Goal: Task Accomplishment & Management: Use online tool/utility

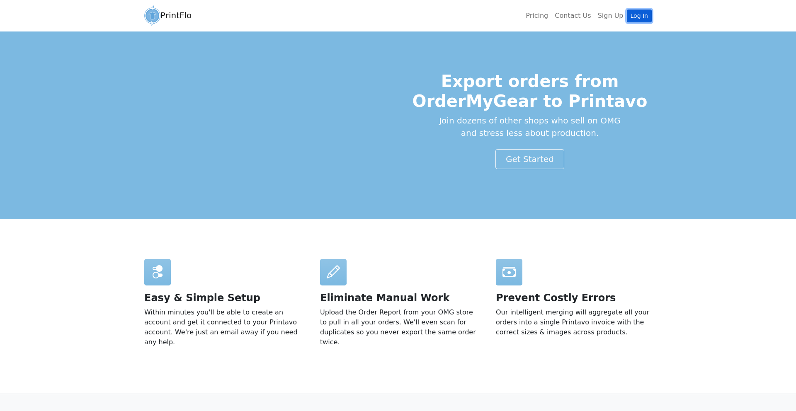
click at [637, 14] on link "Log In" at bounding box center [638, 16] width 25 height 13
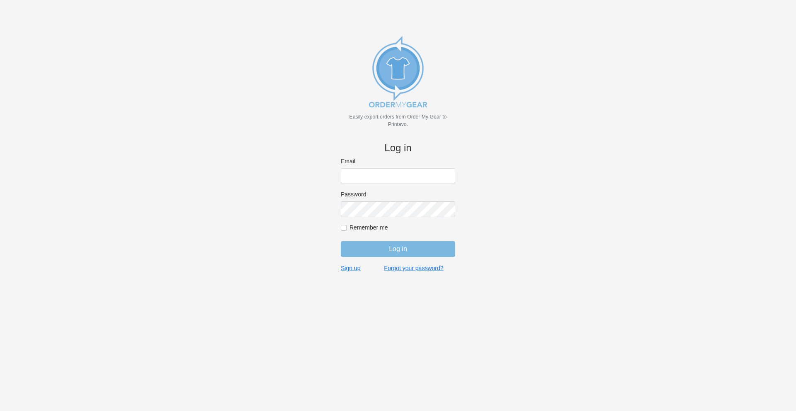
type input "[PERSON_NAME][EMAIL_ADDRESS][DOMAIN_NAME]"
click at [343, 228] on input "Remember me" at bounding box center [344, 228] width 6 height 6
checkbox input "true"
click at [397, 247] on input "Log in" at bounding box center [398, 249] width 114 height 16
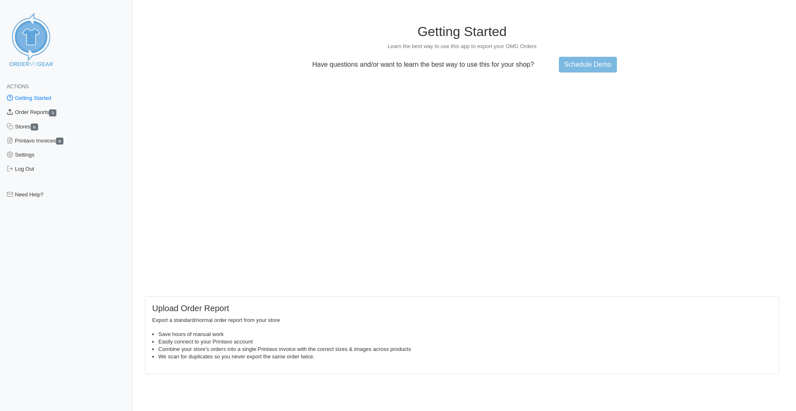
click at [38, 112] on link "Order Reports 1" at bounding box center [66, 112] width 133 height 14
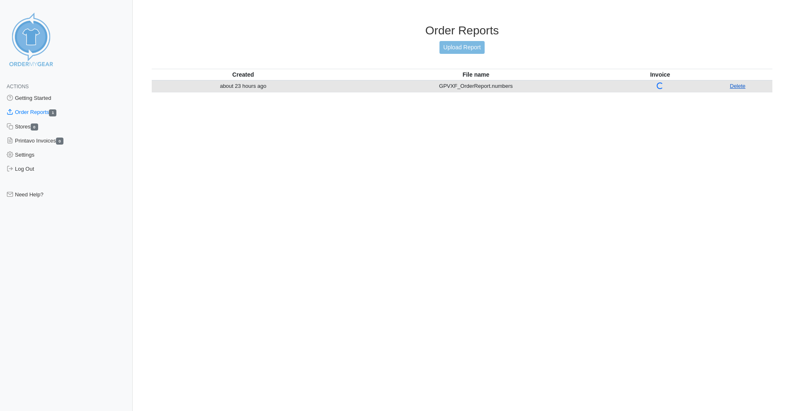
click at [742, 84] on link "Delete" at bounding box center [738, 86] width 16 height 6
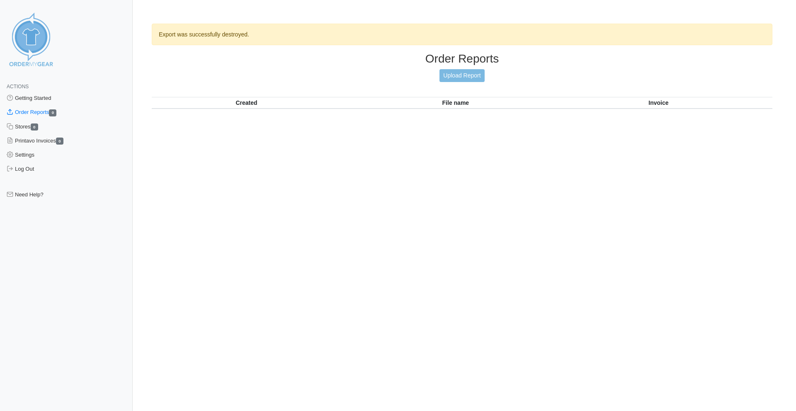
click at [46, 111] on link "Order Reports 0" at bounding box center [66, 112] width 133 height 14
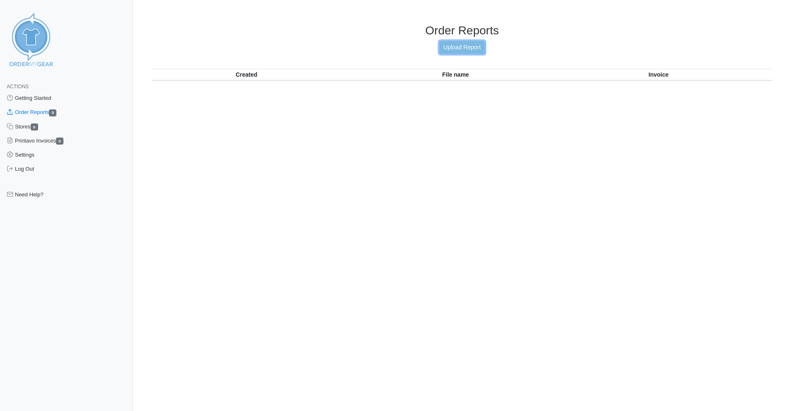
click at [461, 47] on link "Upload Report" at bounding box center [461, 47] width 45 height 13
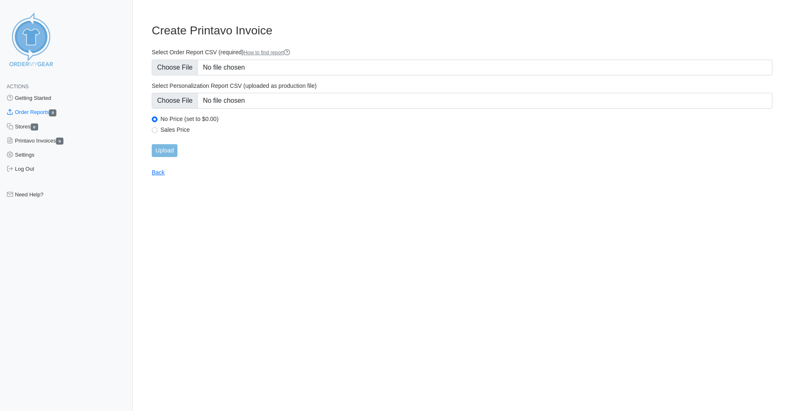
click at [290, 53] on link "How to find report" at bounding box center [267, 53] width 47 height 6
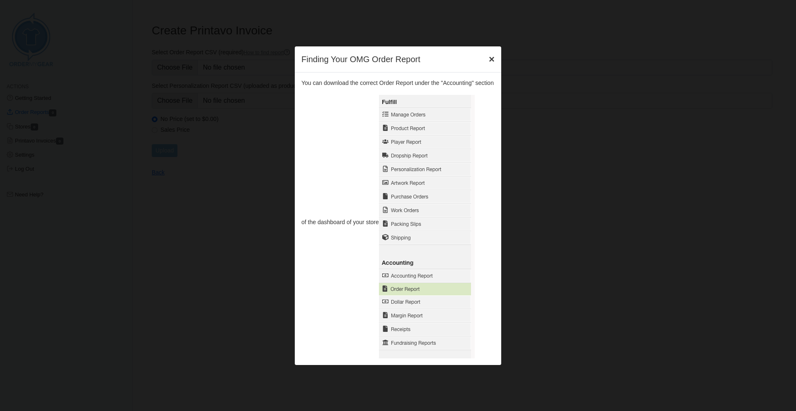
click at [490, 56] on span "×" at bounding box center [492, 58] width 6 height 11
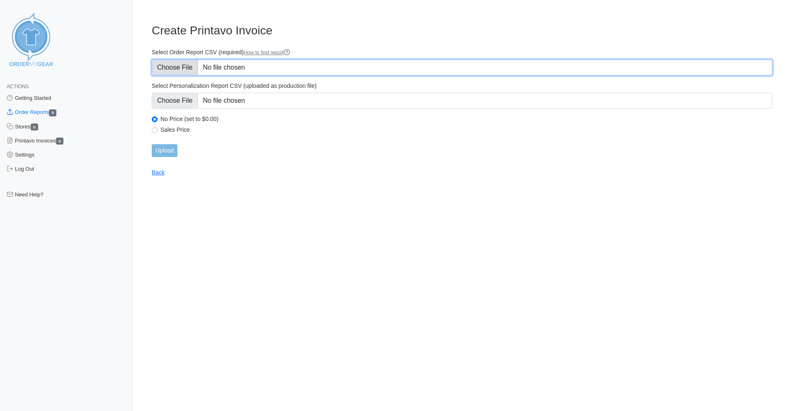
click at [171, 71] on input "Select Order Report CSV (required) How to find report" at bounding box center [462, 68] width 620 height 16
type input "C:\fakepath\GPVXF_order_report (1).csv"
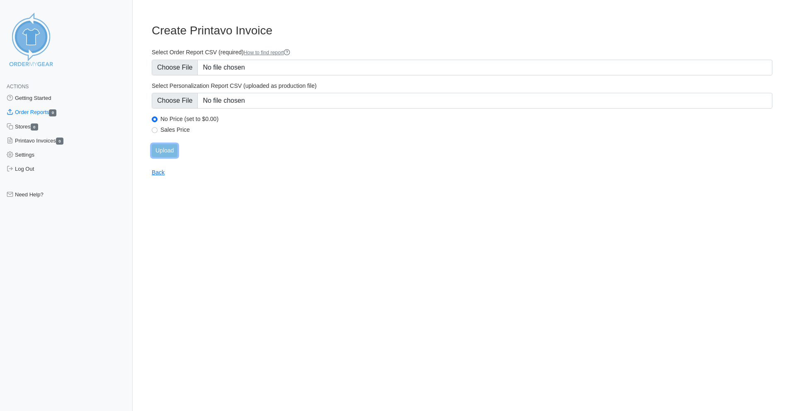
click at [167, 152] on input "Upload" at bounding box center [165, 150] width 26 height 13
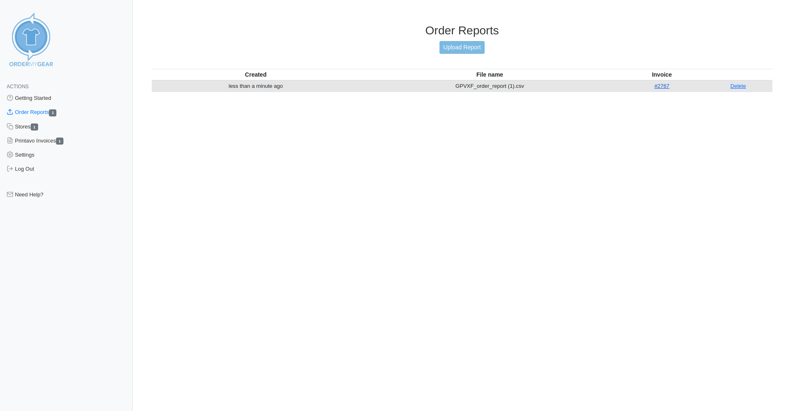
click at [666, 87] on link "#2767" at bounding box center [661, 86] width 15 height 6
